Goal: Transaction & Acquisition: Purchase product/service

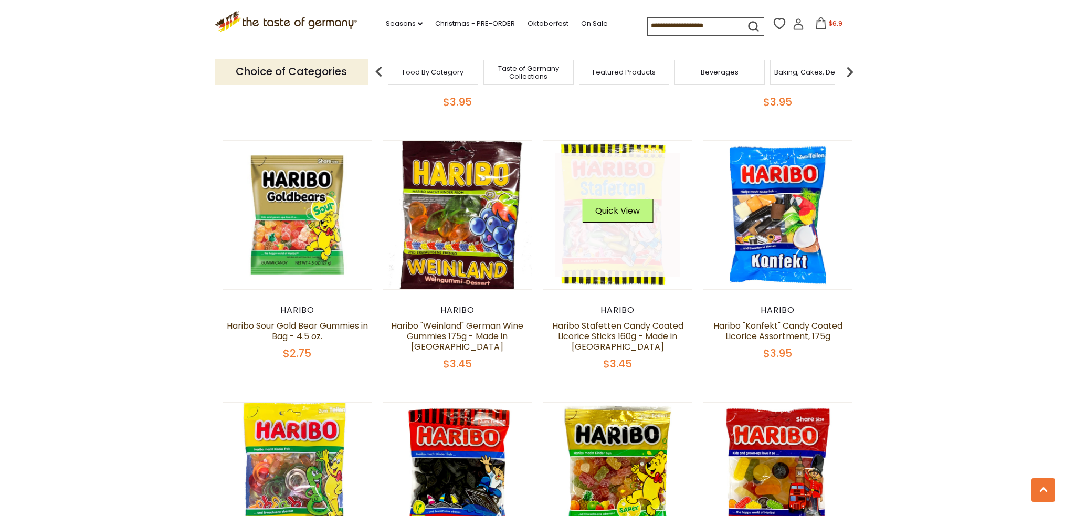
scroll to position [1082, 0]
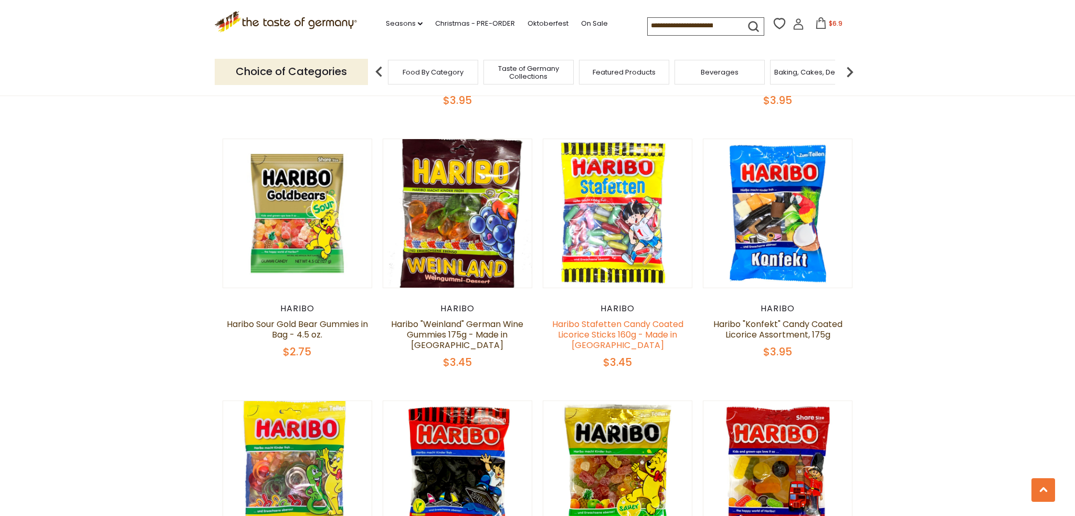
click at [612, 318] on link "Haribo Stafetten Candy Coated Licorice Sticks 160g - Made in [GEOGRAPHIC_DATA]" at bounding box center [617, 334] width 131 height 33
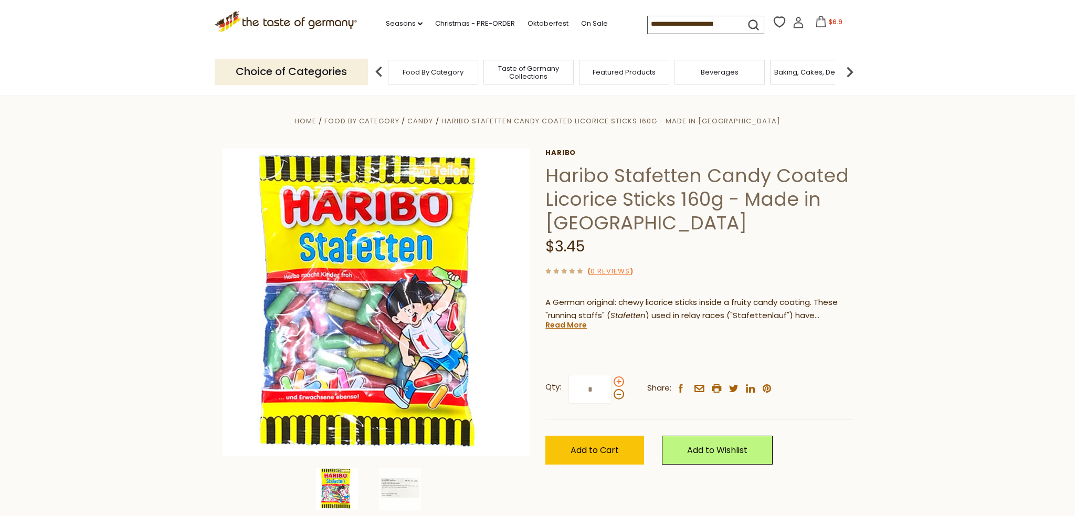
click at [618, 377] on span at bounding box center [619, 381] width 10 height 10
click at [611, 377] on input "*" at bounding box center [589, 389] width 43 height 29
click at [617, 378] on span at bounding box center [619, 381] width 10 height 10
click at [611, 378] on input "*" at bounding box center [589, 389] width 43 height 29
click at [616, 390] on span at bounding box center [619, 394] width 10 height 10
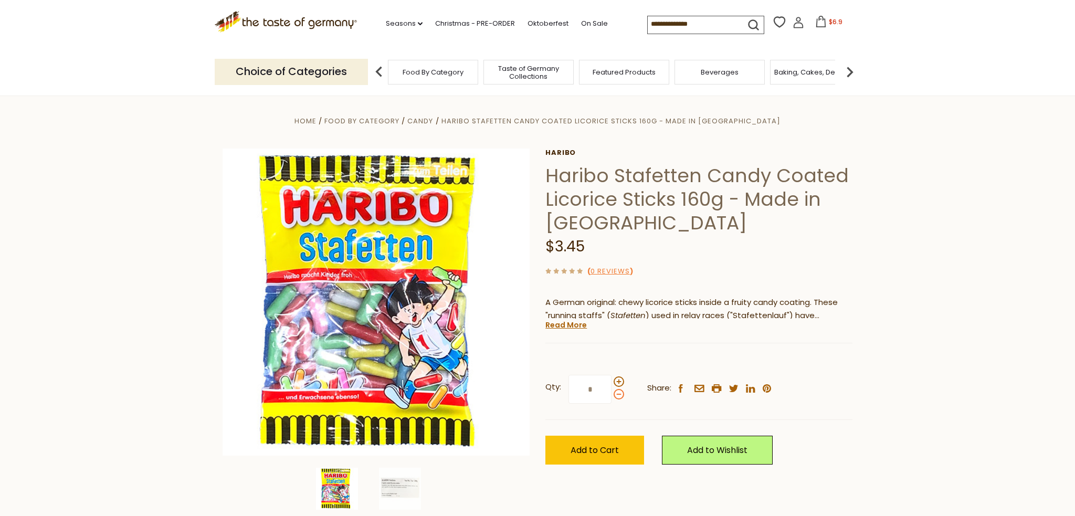
click at [611, 390] on input "*" at bounding box center [589, 389] width 43 height 29
type input "*"
click at [615, 453] on span "Add to Cart" at bounding box center [595, 450] width 48 height 12
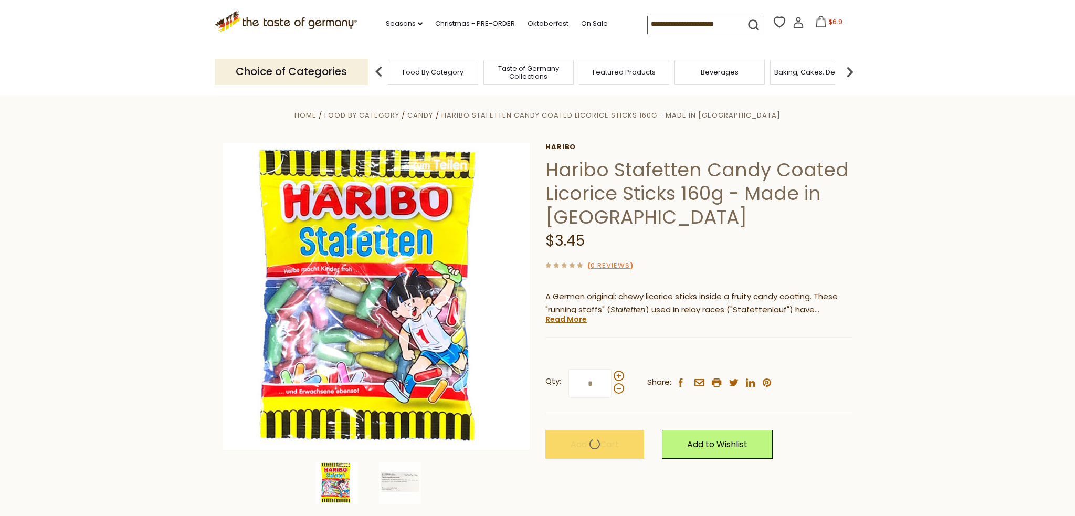
scroll to position [8, 0]
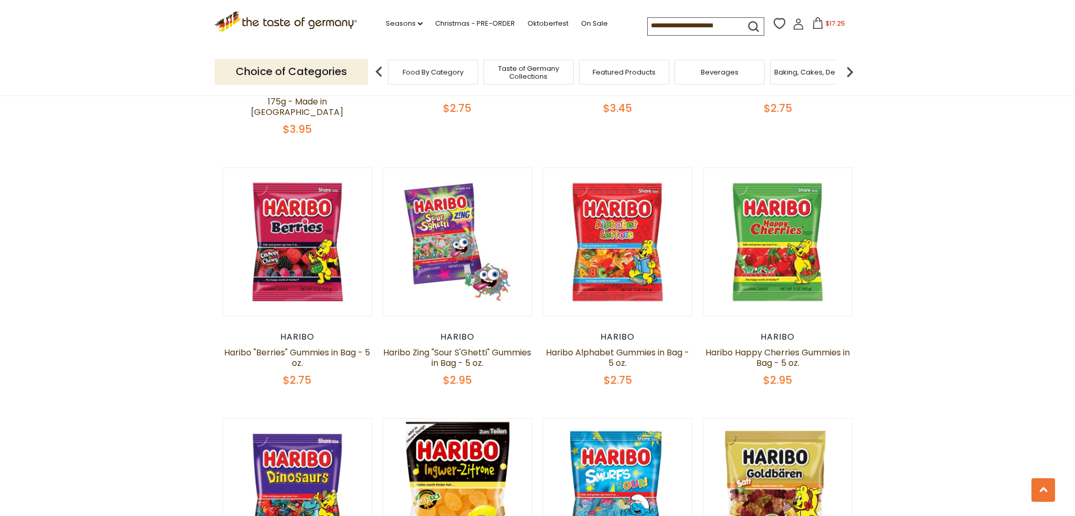
scroll to position [545, 0]
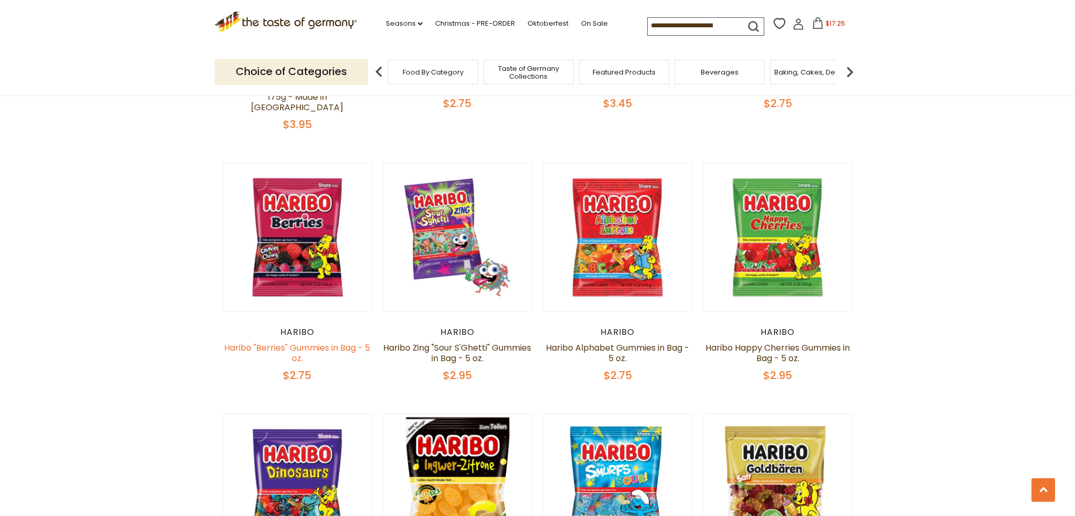
click at [282, 342] on link "Haribo "Berries" Gummies in Bag - 5 oz." at bounding box center [297, 353] width 146 height 23
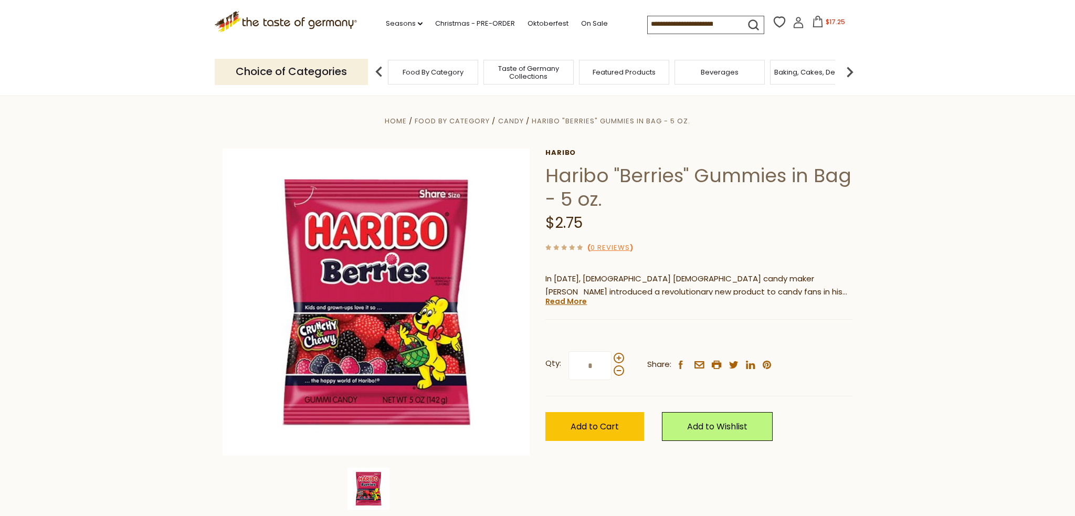
scroll to position [1, 0]
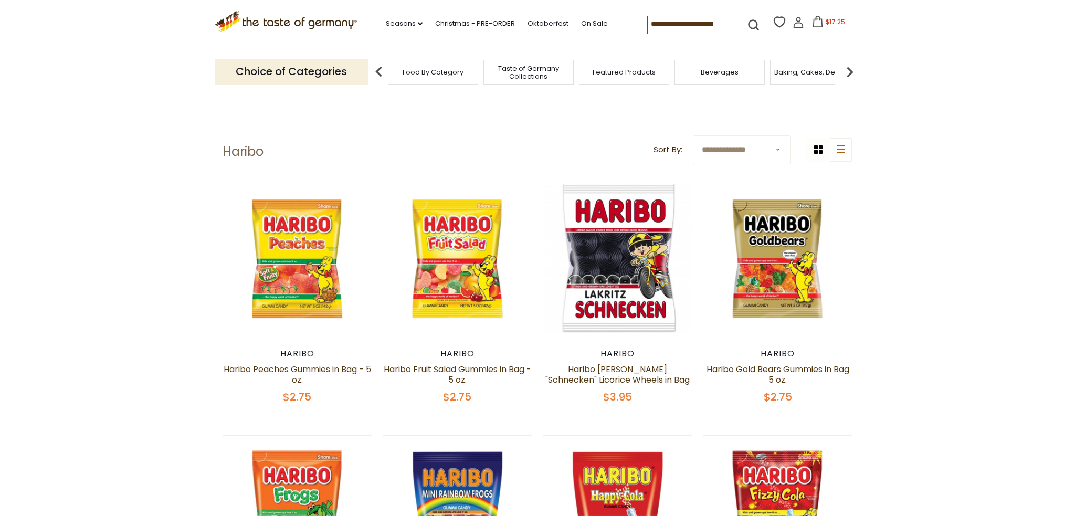
click at [648, 19] on input at bounding box center [692, 23] width 89 height 15
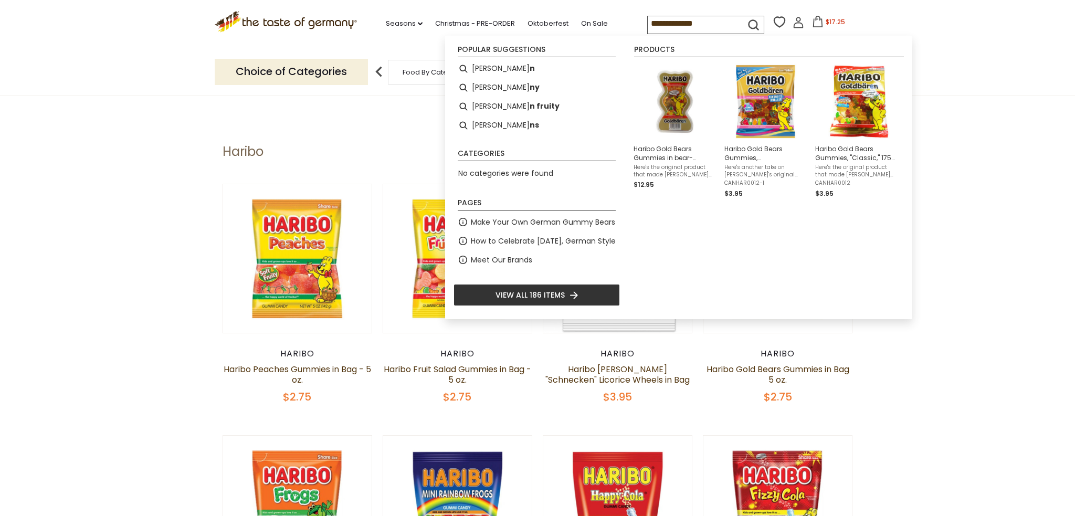
type input "**********"
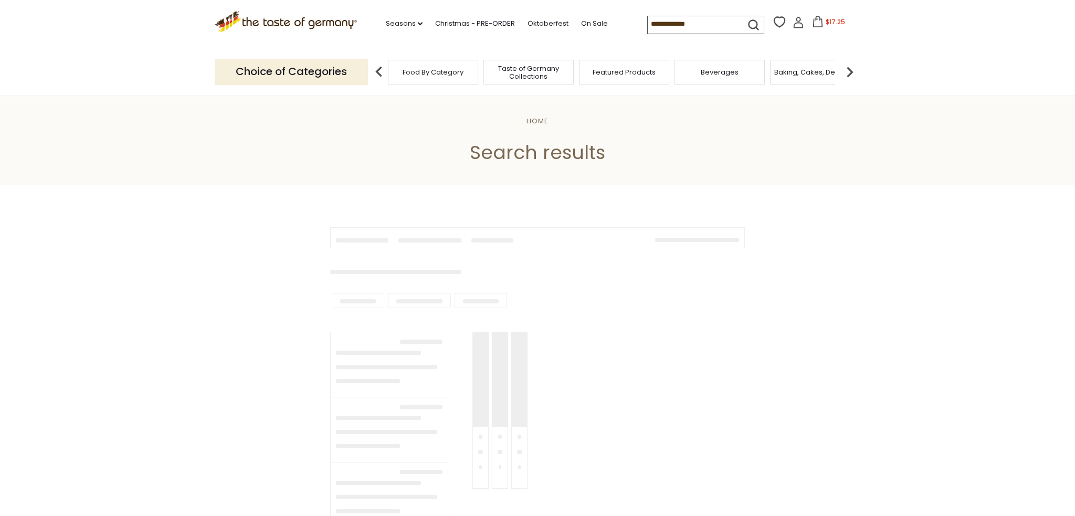
type input "**********"
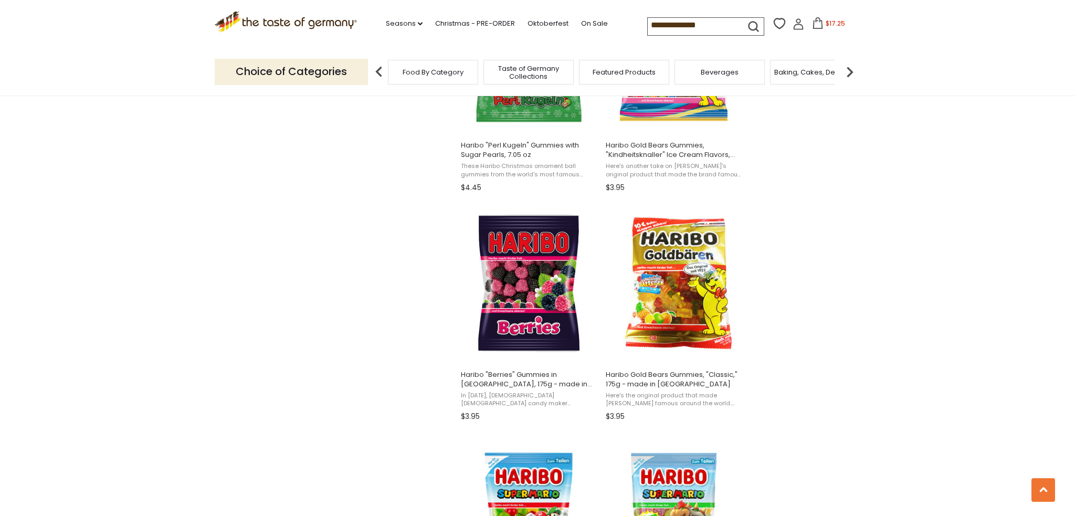
scroll to position [1234, 0]
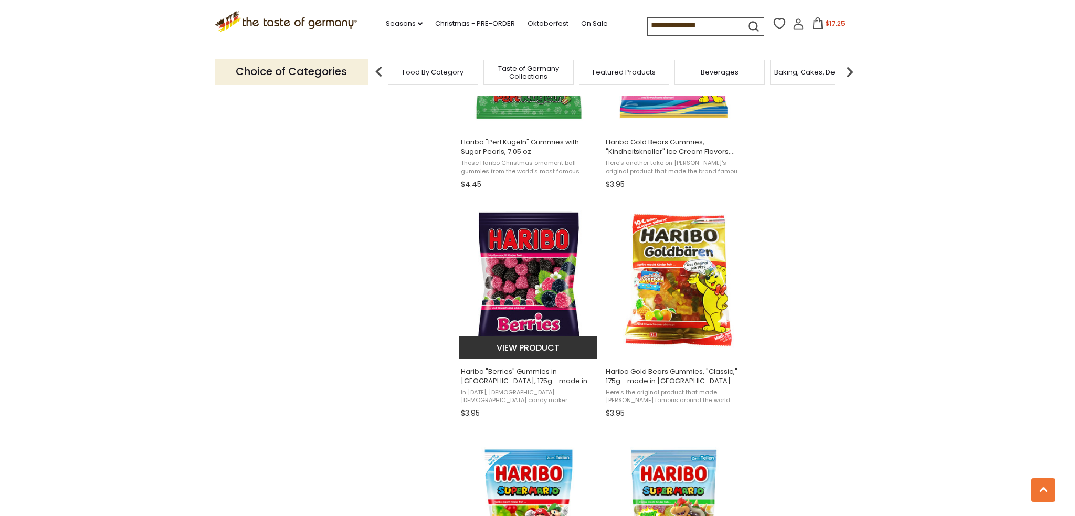
click at [527, 311] on img "Haribo" at bounding box center [528, 279] width 139 height 139
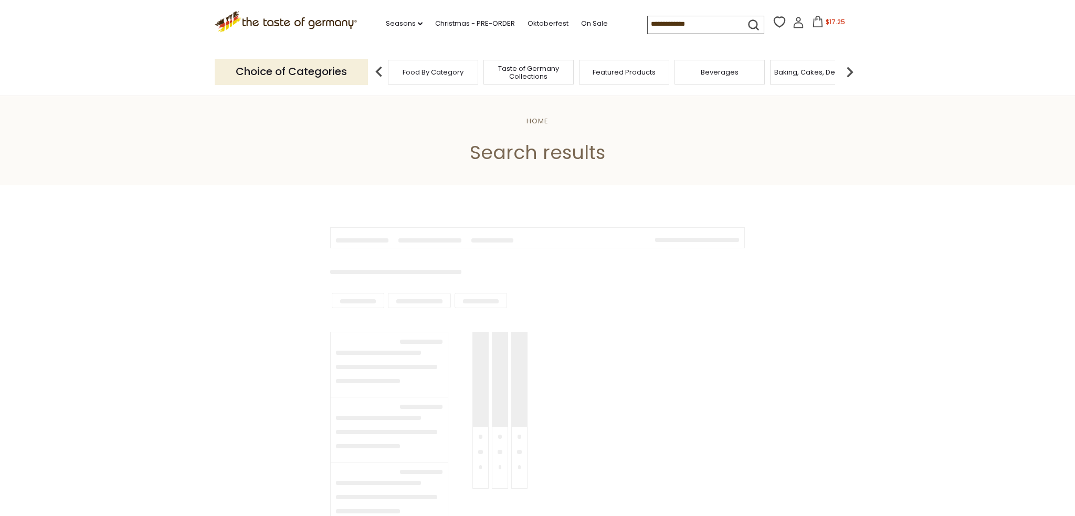
type input "**********"
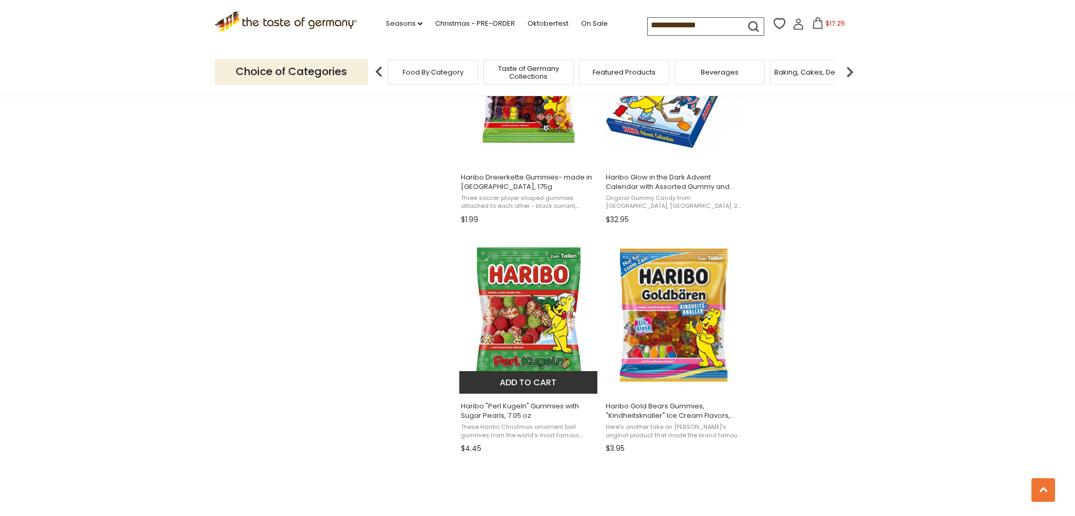
scroll to position [969, 0]
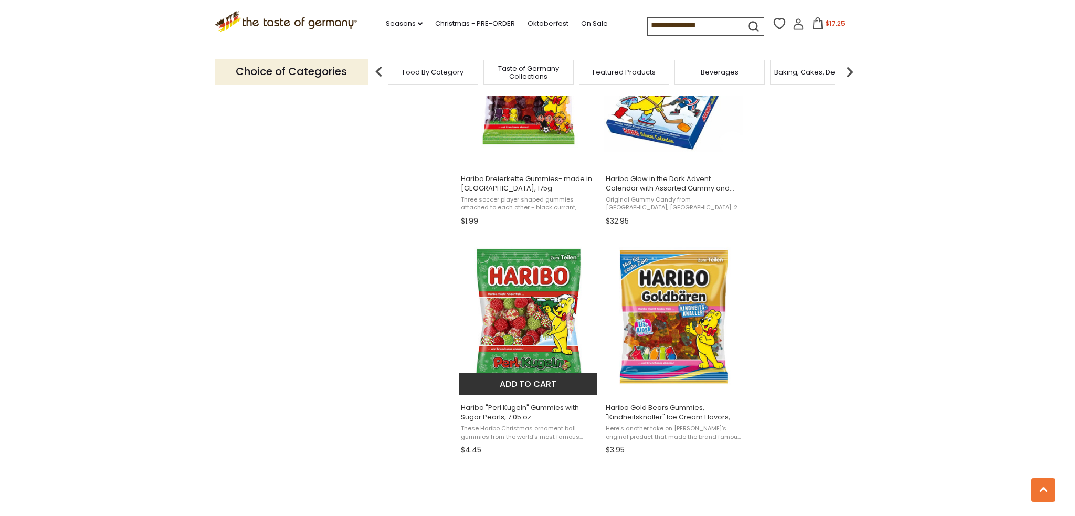
click at [501, 294] on img "Haribo" at bounding box center [528, 316] width 139 height 139
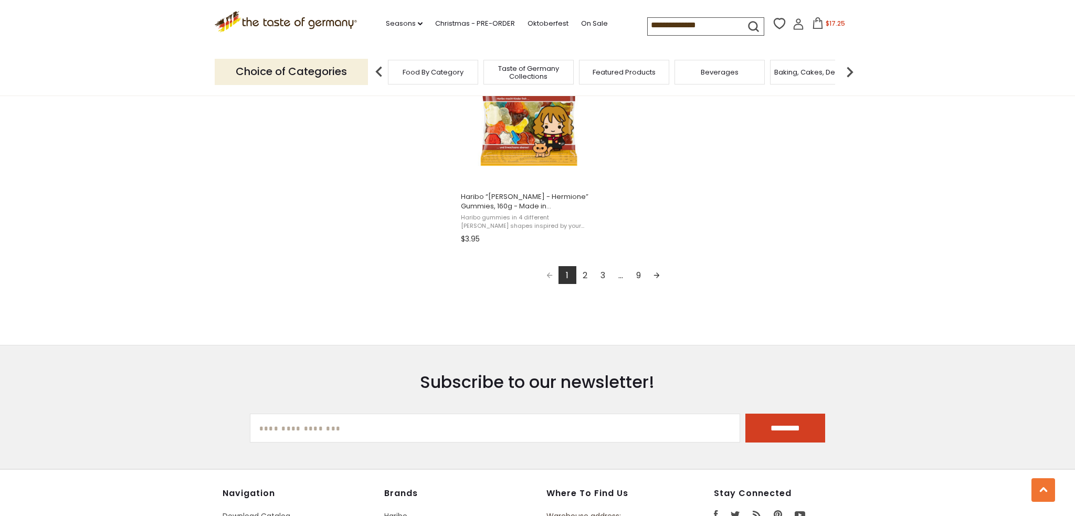
scroll to position [1877, 0]
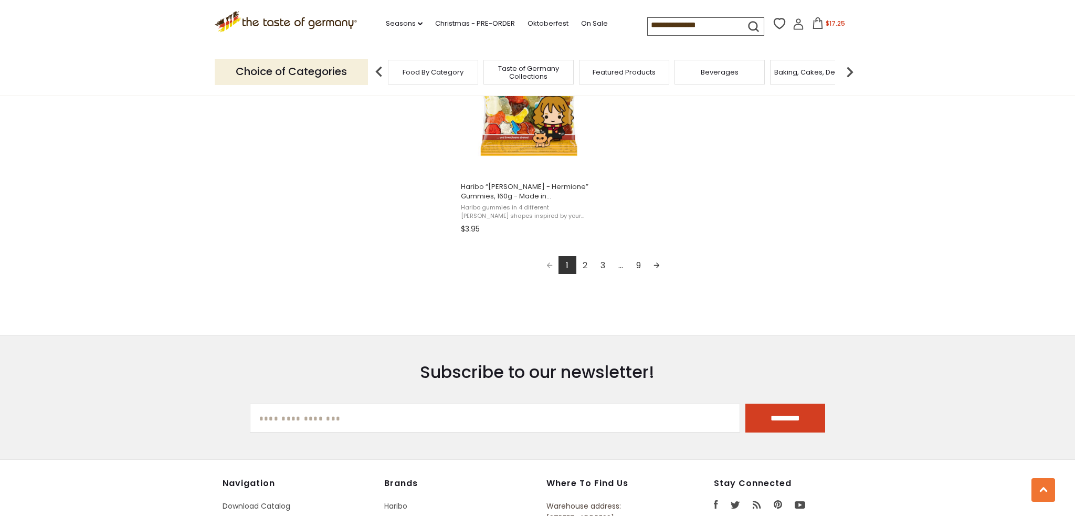
click at [654, 259] on link "Next page" at bounding box center [657, 265] width 18 height 18
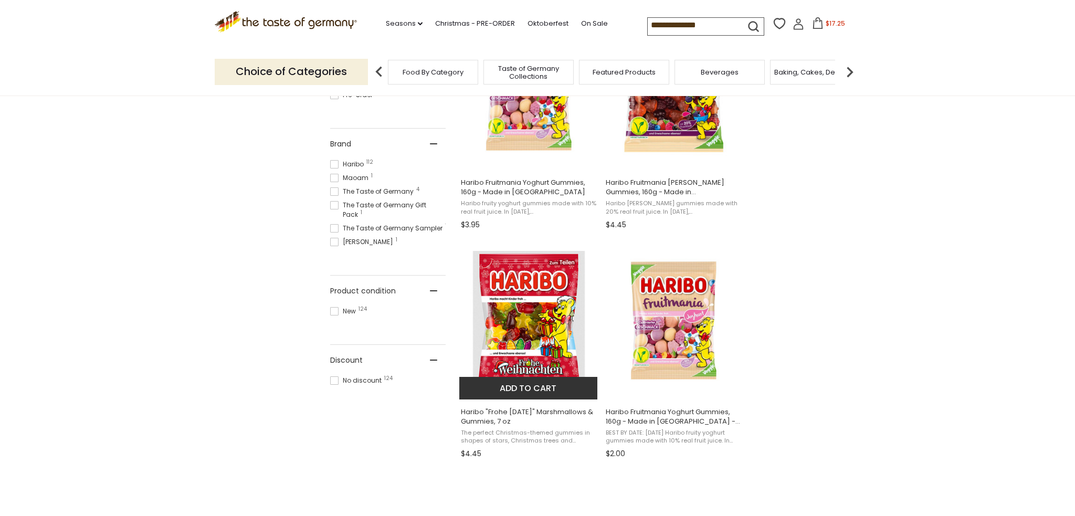
scroll to position [508, 0]
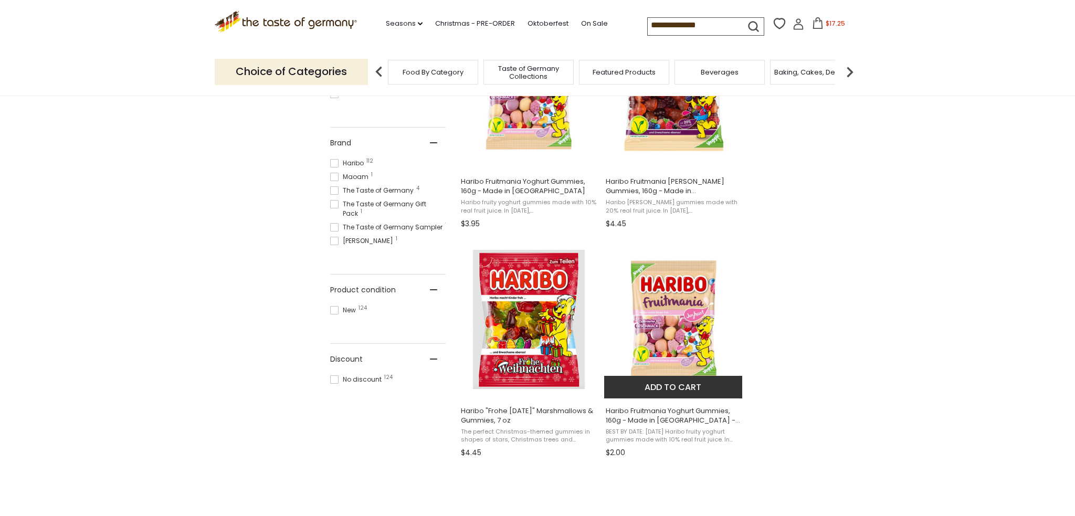
click at [683, 384] on button "Add to cart" at bounding box center [673, 387] width 138 height 23
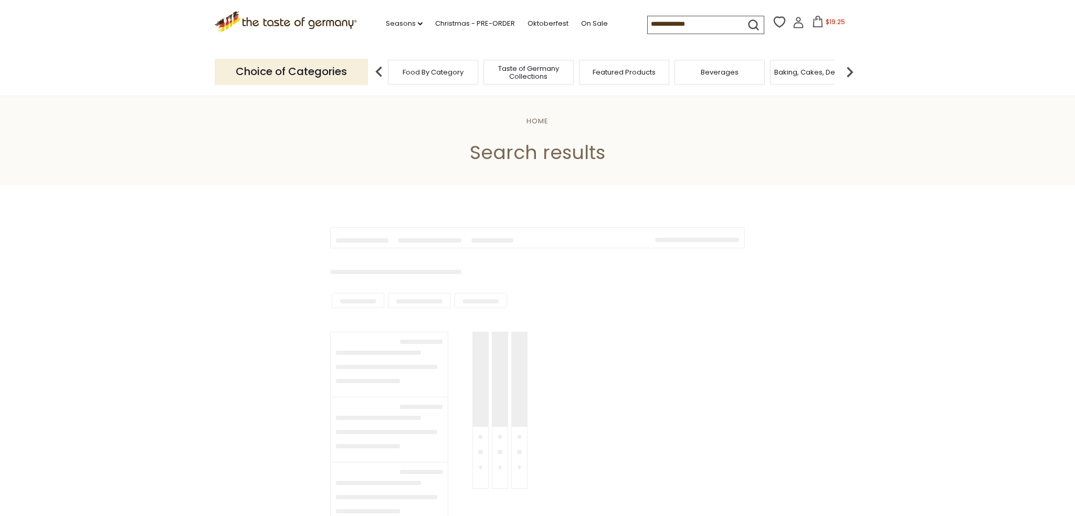
type input "**********"
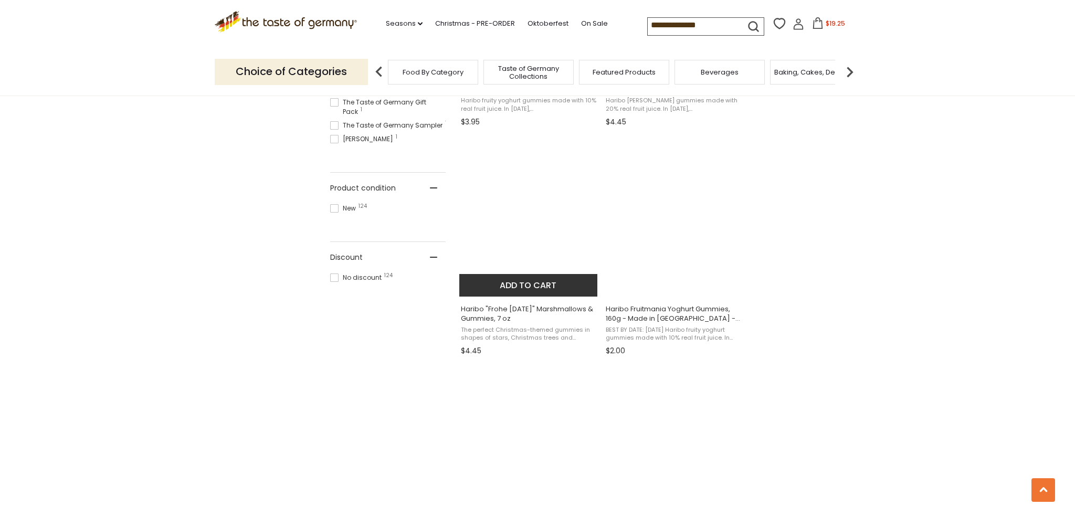
scroll to position [613, 0]
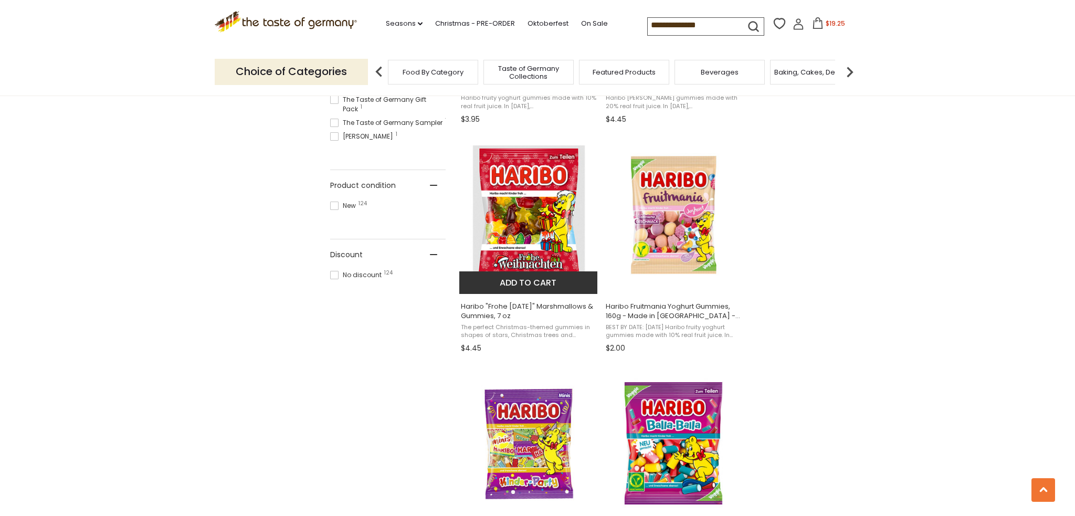
click at [533, 203] on img "Haribo" at bounding box center [528, 214] width 139 height 139
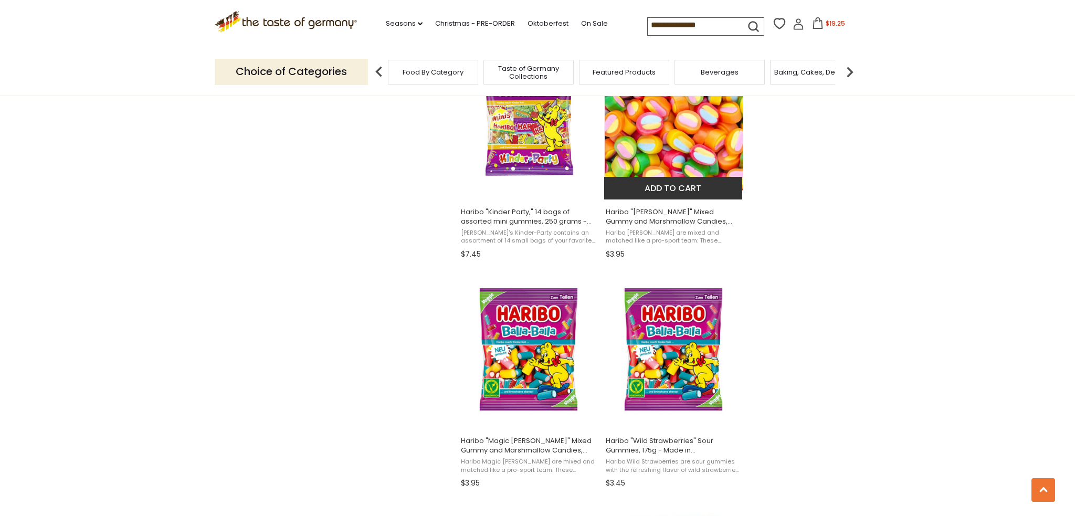
scroll to position [935, 0]
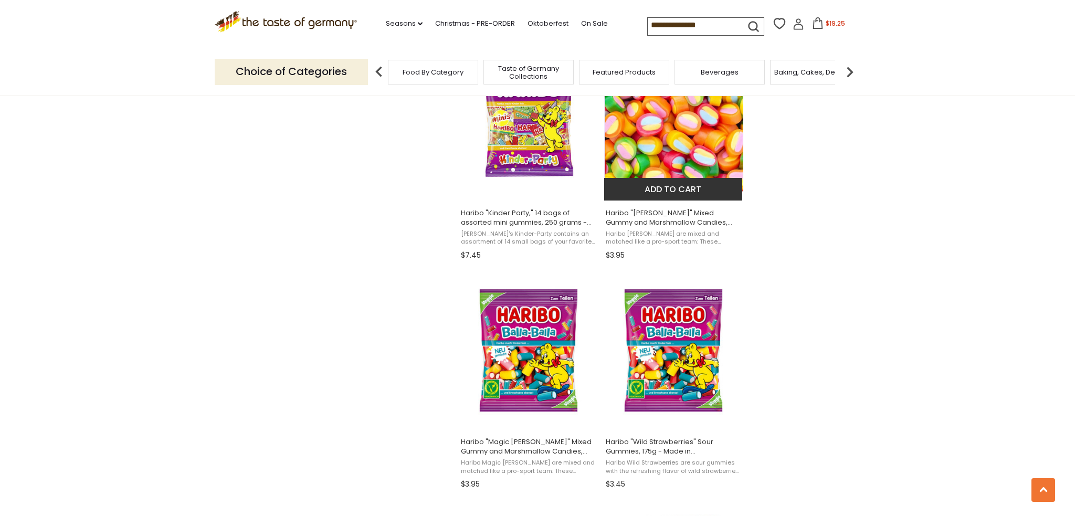
click at [703, 109] on img "Haribo" at bounding box center [673, 122] width 139 height 140
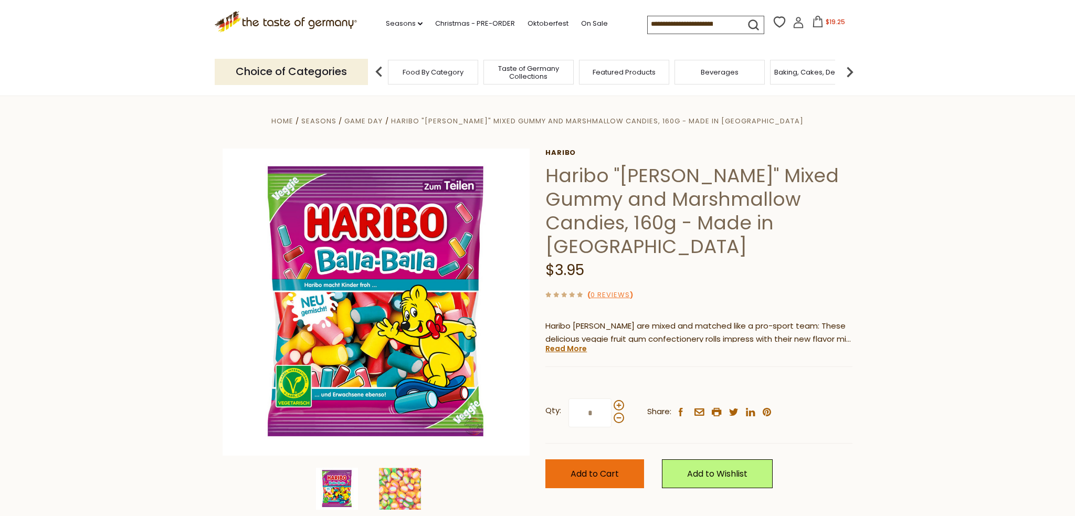
click at [582, 468] on span "Add to Cart" at bounding box center [595, 474] width 48 height 12
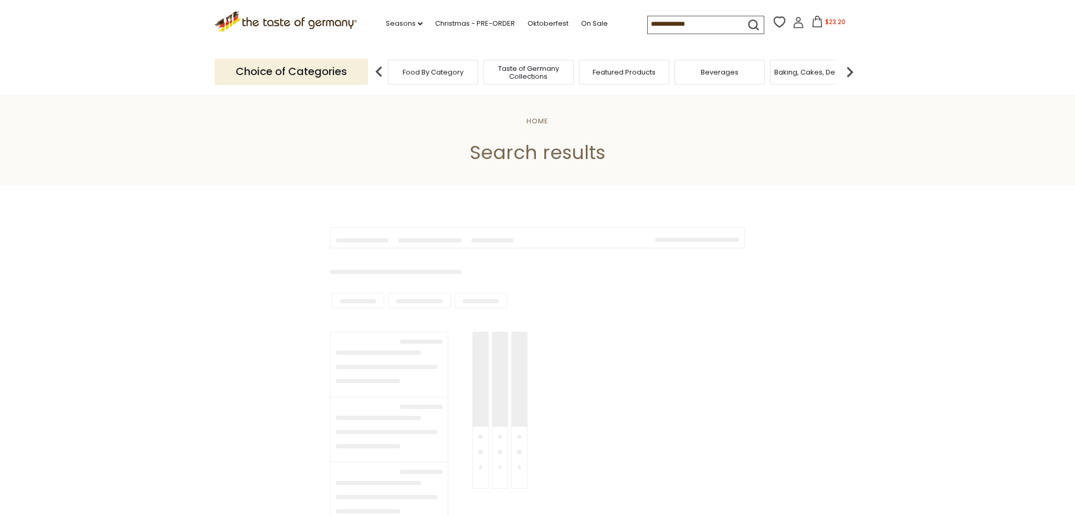
type input "**********"
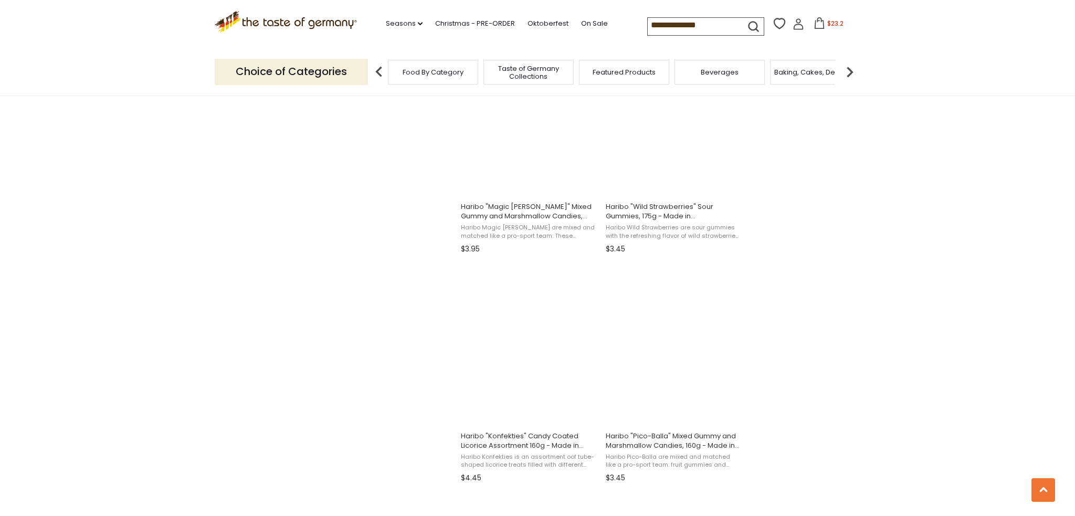
scroll to position [1178, 0]
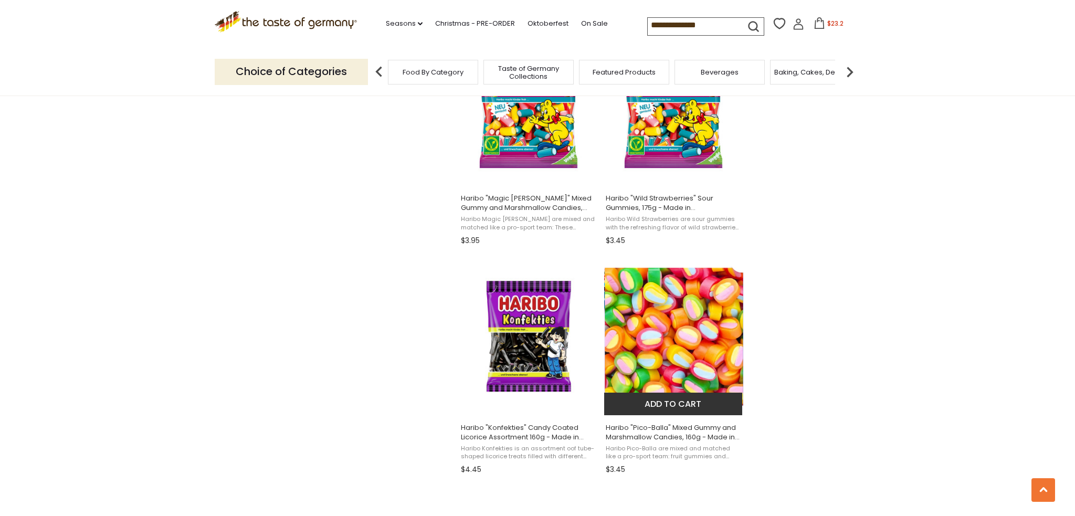
click at [702, 337] on img "Haribo" at bounding box center [673, 337] width 139 height 140
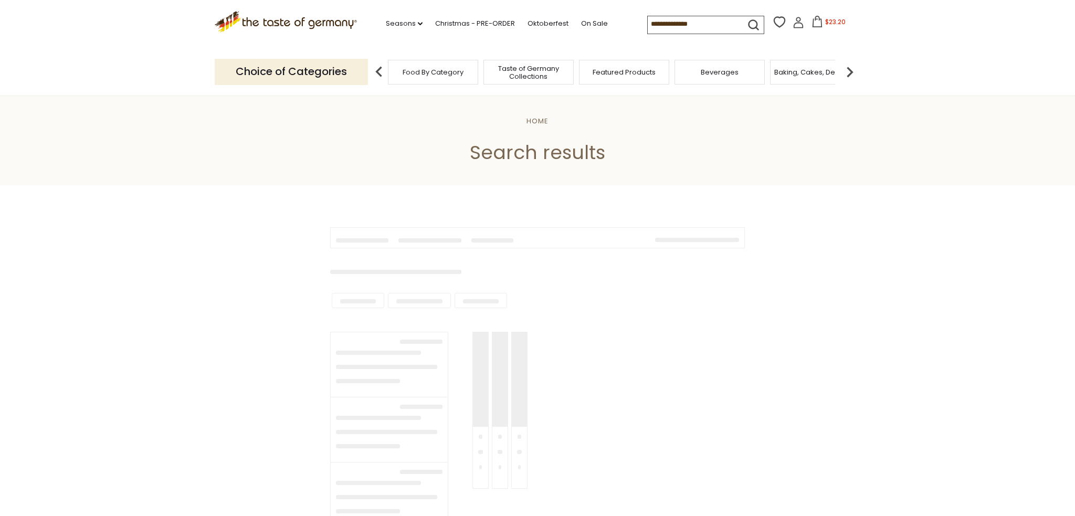
type input "**********"
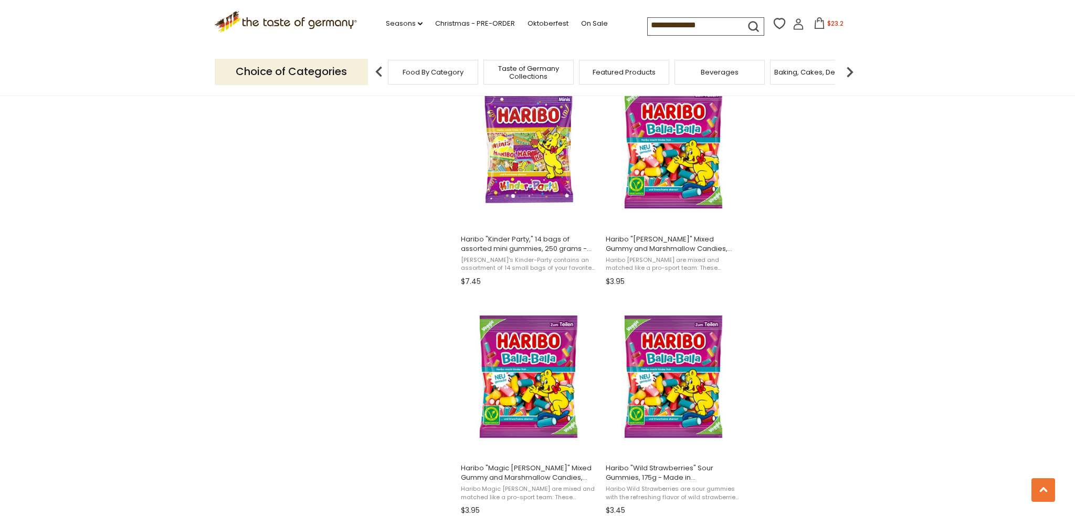
scroll to position [906, 0]
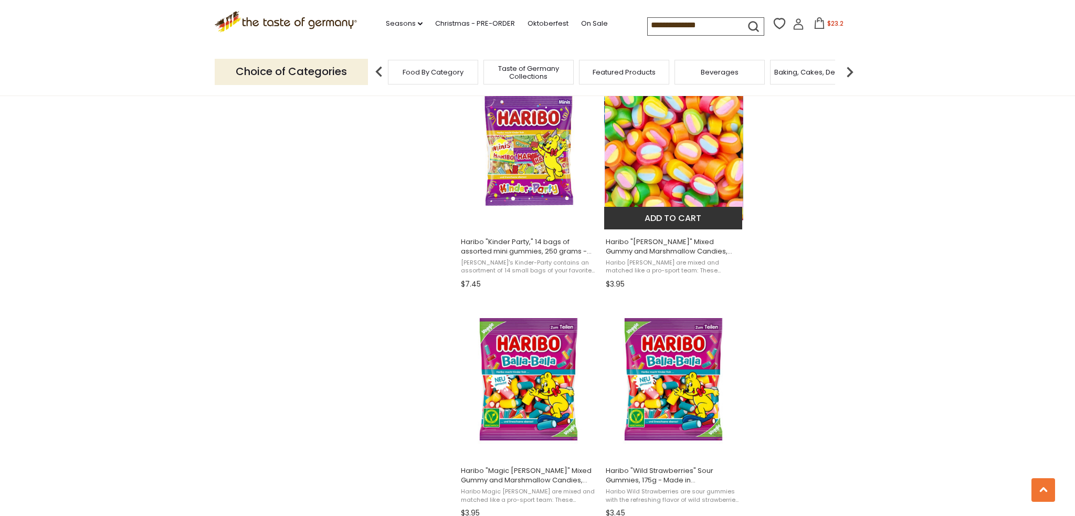
click at [711, 144] on img "Haribo" at bounding box center [673, 151] width 139 height 140
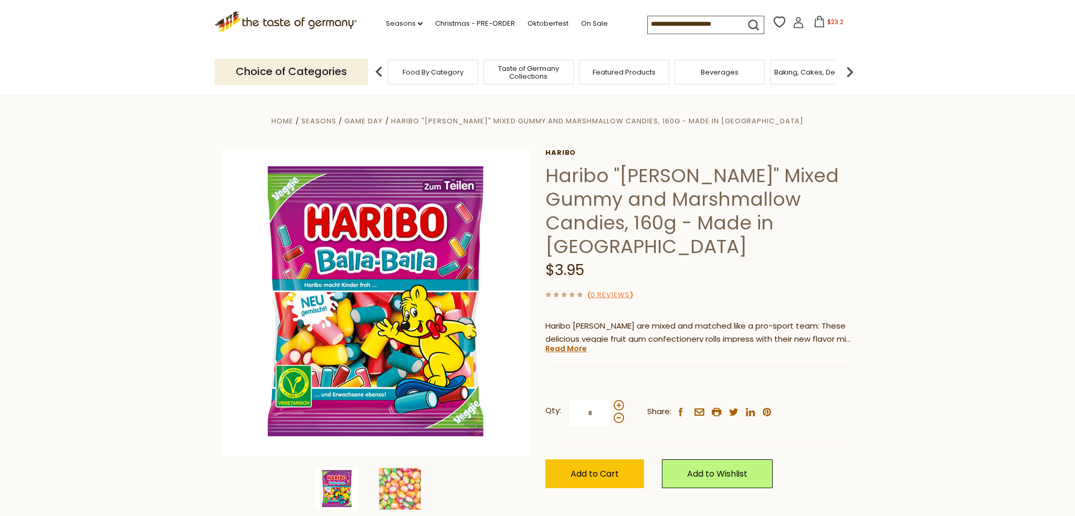
scroll to position [0, 1]
click at [569, 345] on link "Read More" at bounding box center [565, 348] width 41 height 10
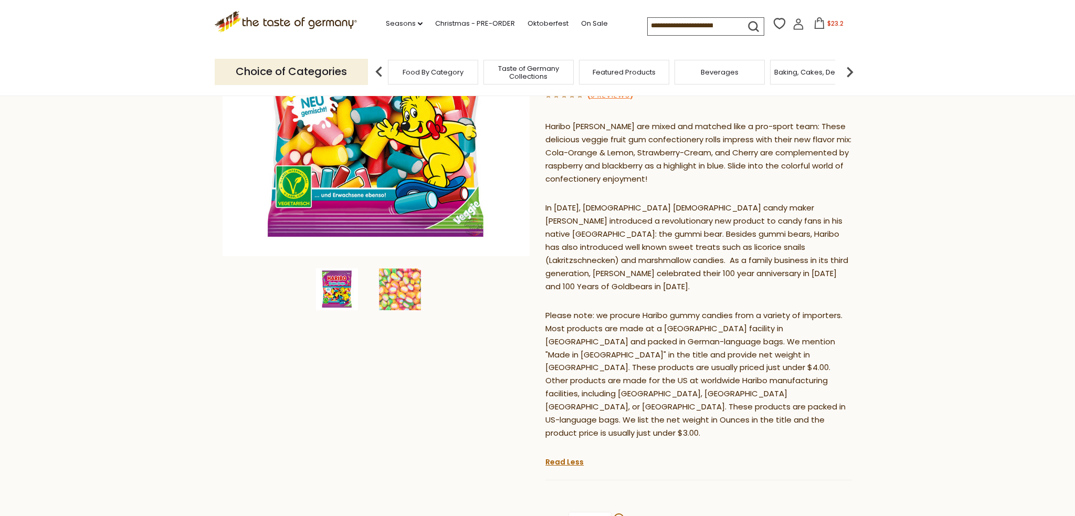
scroll to position [203, 0]
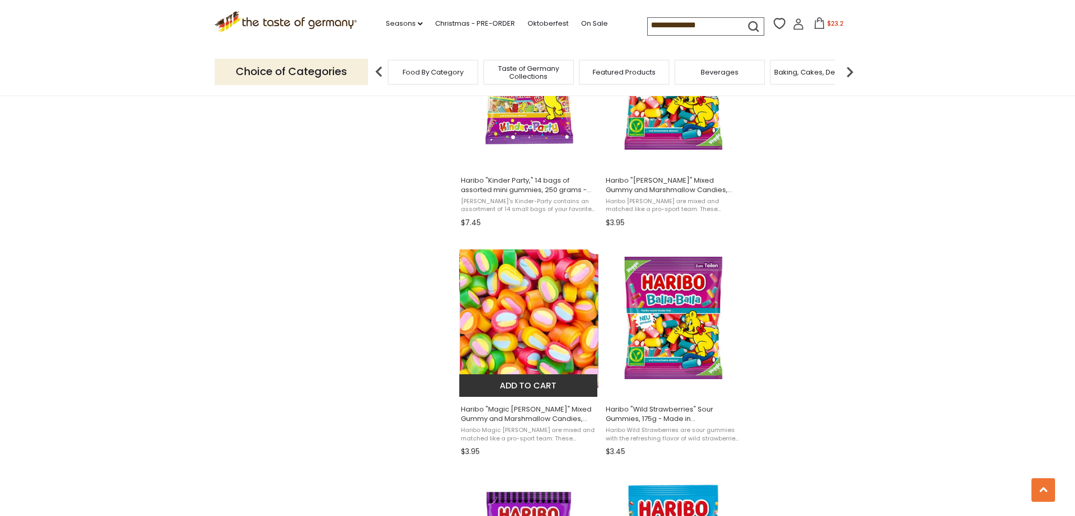
scroll to position [968, 0]
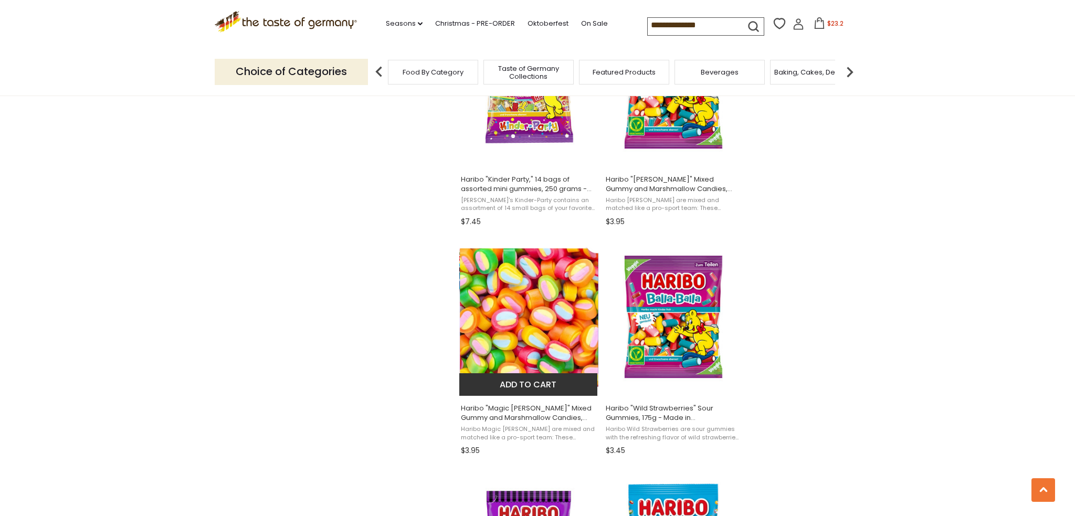
click at [493, 315] on img "Haribo" at bounding box center [528, 317] width 139 height 140
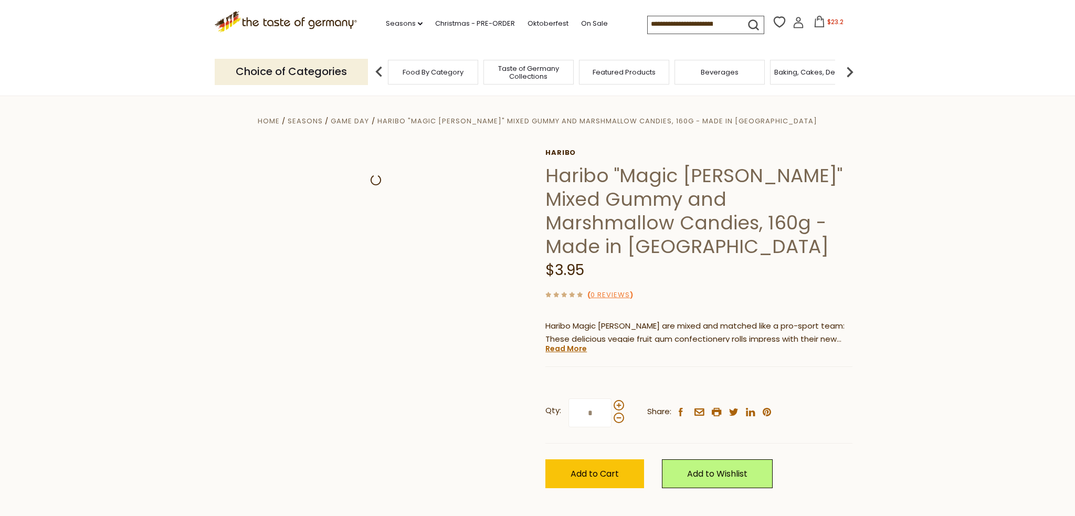
click at [561, 349] on link "Read More" at bounding box center [565, 348] width 41 height 10
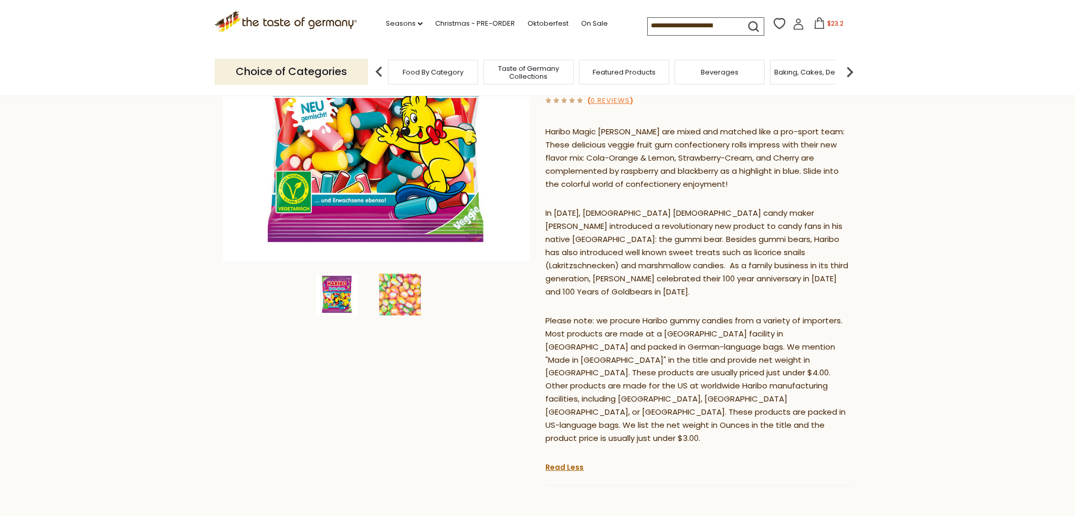
scroll to position [204, 0]
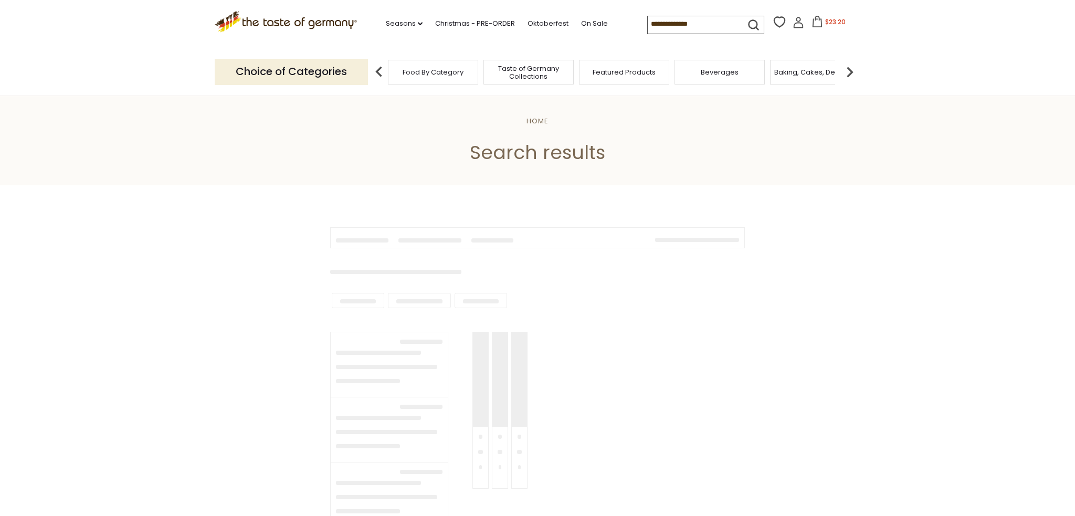
type input "**********"
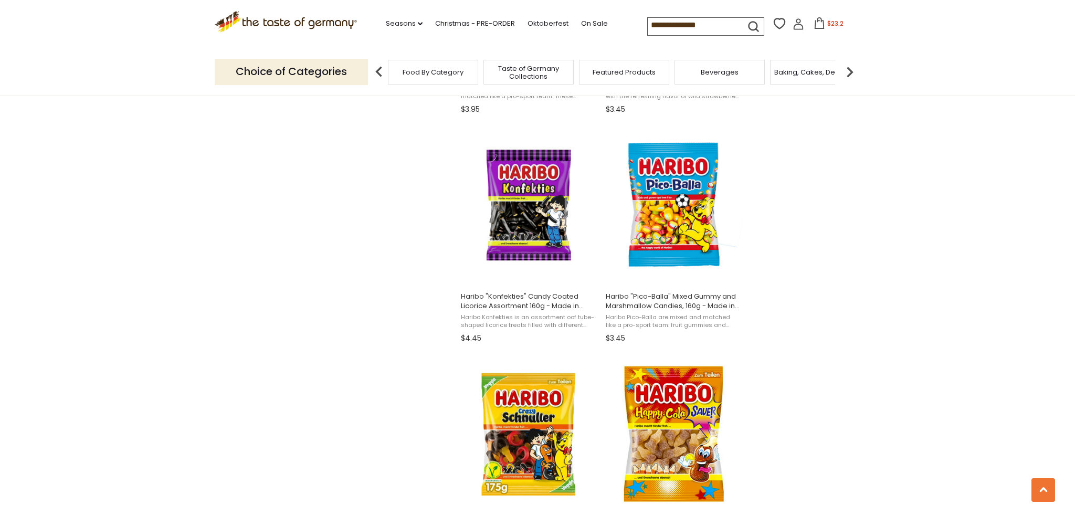
scroll to position [1316, 0]
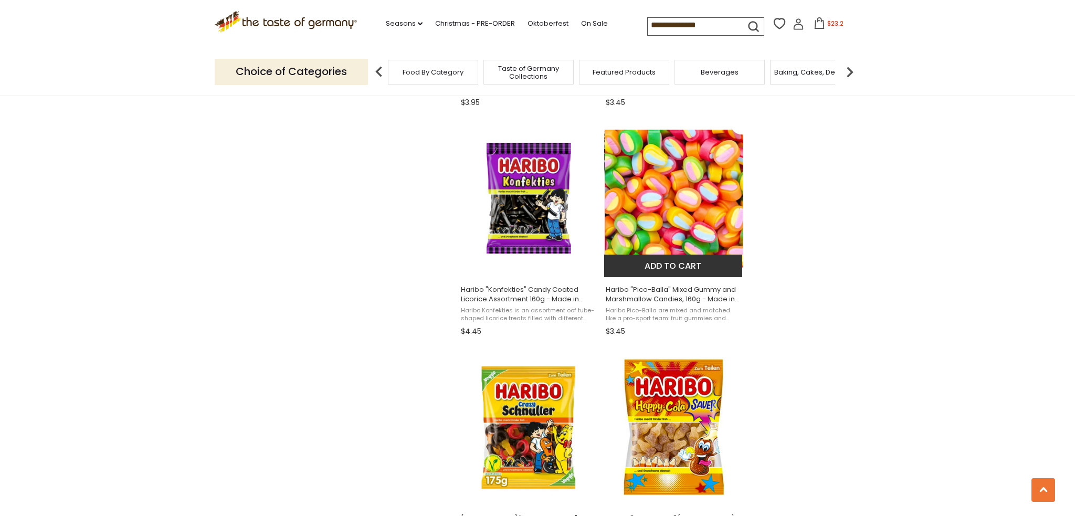
click at [674, 292] on span "Haribo "Pico-Balla" Mixed Gummy and Marshmallow Candies, 160g - Made in [GEOGRA…" at bounding box center [674, 294] width 136 height 19
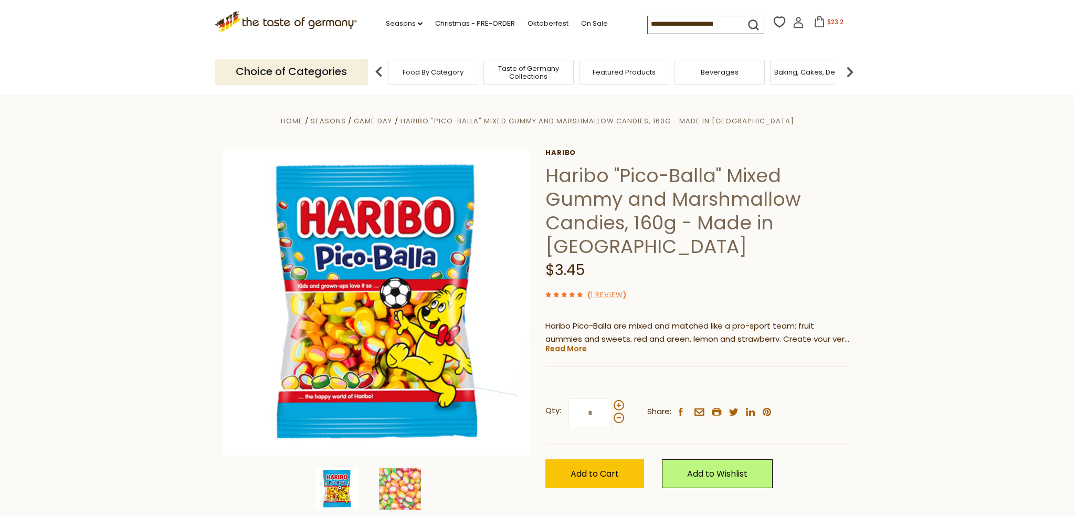
scroll to position [2, 0]
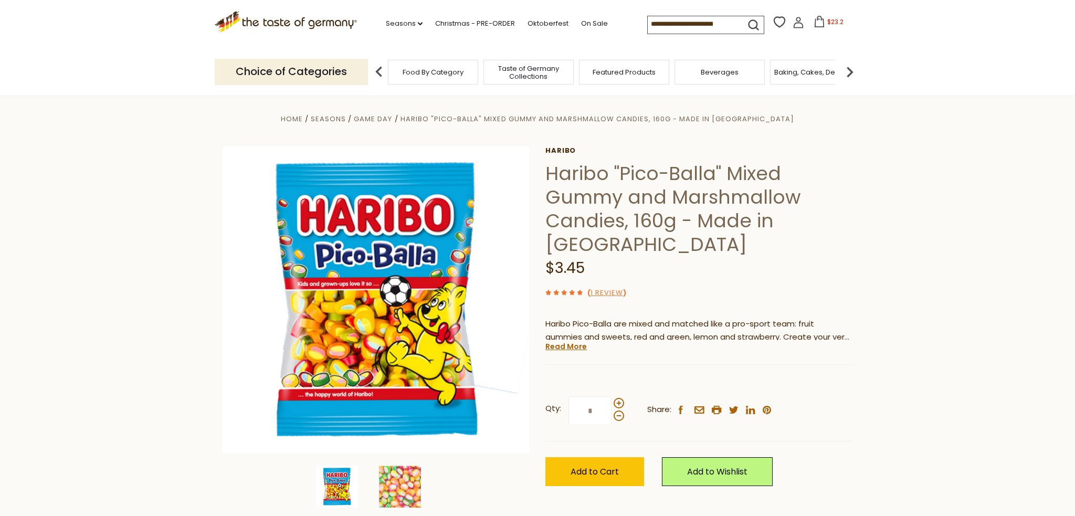
click at [568, 344] on link "Read More" at bounding box center [565, 346] width 41 height 10
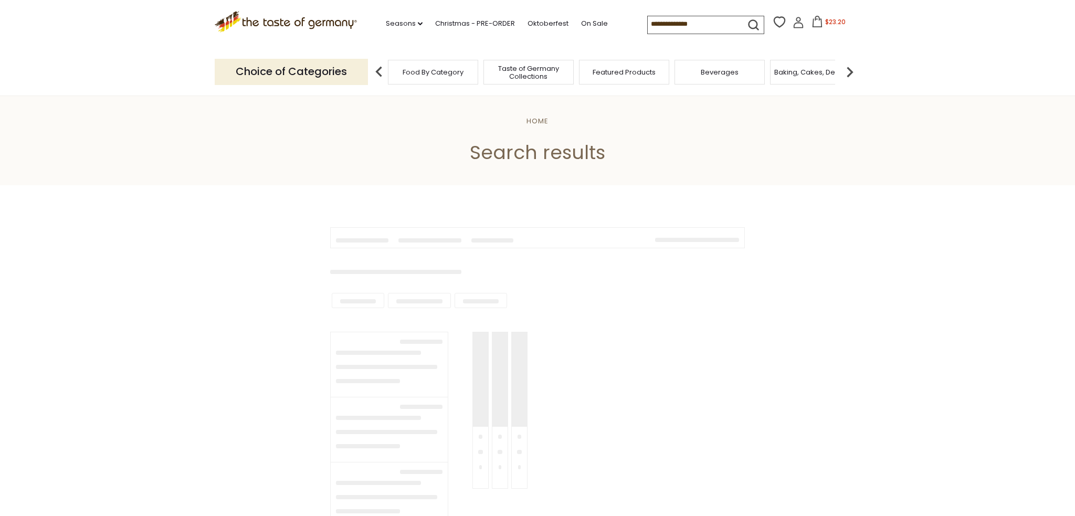
type input "**********"
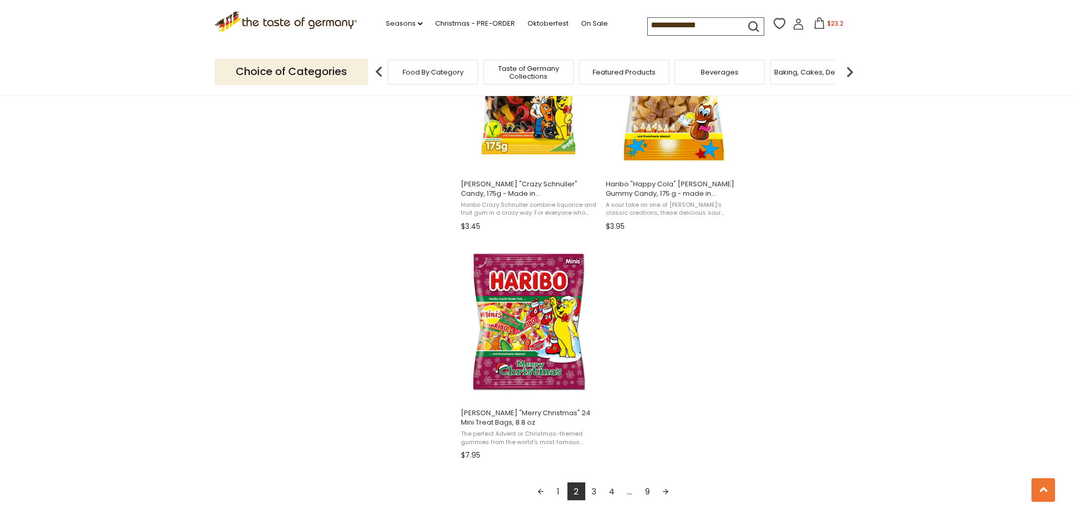
scroll to position [1655, 0]
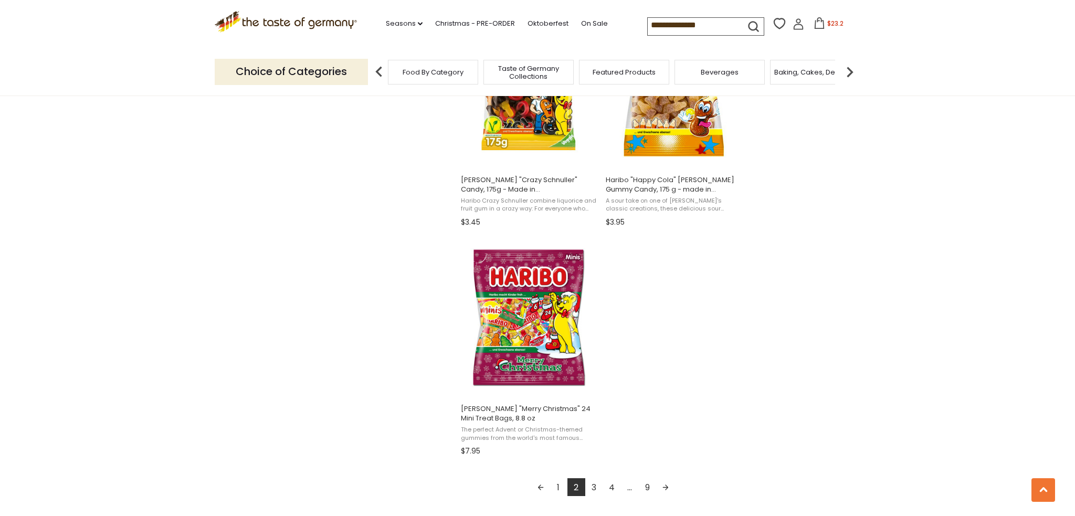
click at [664, 482] on link "Next page" at bounding box center [666, 487] width 18 height 18
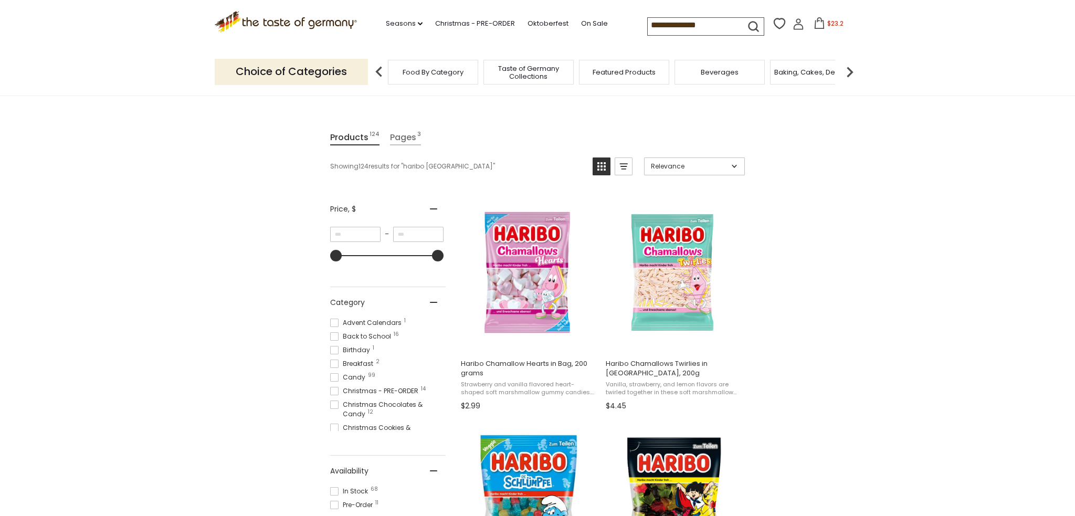
scroll to position [93, 0]
